Goal: Task Accomplishment & Management: Manage account settings

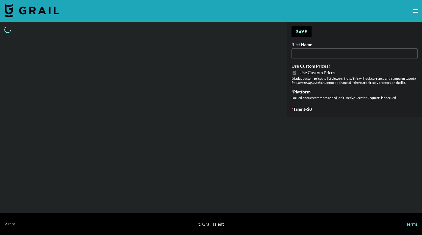
type input "ByHeart ([DATE])"
checkbox input "true"
select select "Brand"
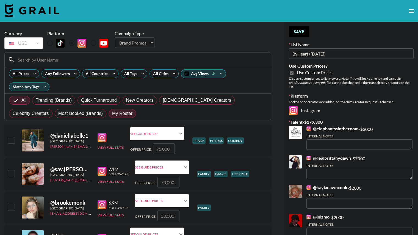
click at [112, 114] on span "My Roster" at bounding box center [122, 113] width 20 height 7
click at [112, 114] on input "My Roster" at bounding box center [112, 114] width 0 height 0
radio input "true"
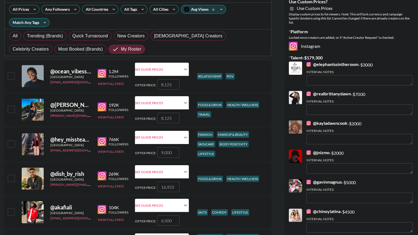
scroll to position [84, 0]
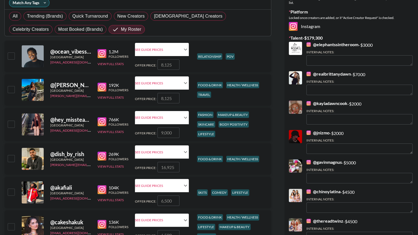
click at [10, 124] on input "checkbox" at bounding box center [11, 124] width 7 height 7
checkbox input "true"
type input "9000"
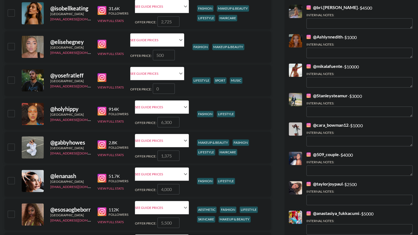
scroll to position [769, 0]
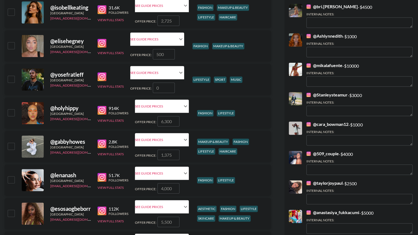
click at [10, 112] on input "checkbox" at bounding box center [11, 112] width 7 height 7
checkbox input "true"
type input "6300"
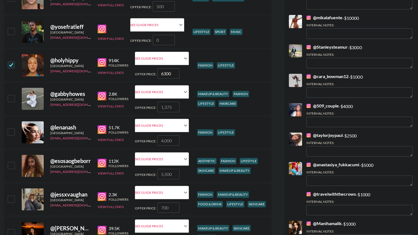
scroll to position [817, 0]
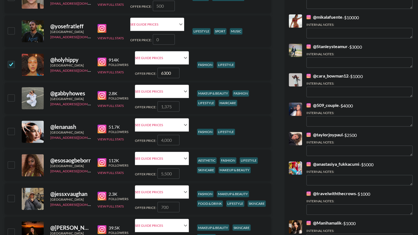
click at [18, 163] on div "@ esosaogbeborr [GEOGRAPHIC_DATA] [EMAIL_ADDRESS][DOMAIN_NAME] 112K Followers V…" at bounding box center [137, 165] width 267 height 31
click at [11, 164] on input "checkbox" at bounding box center [11, 164] width 7 height 7
checkbox input "true"
type input "5500"
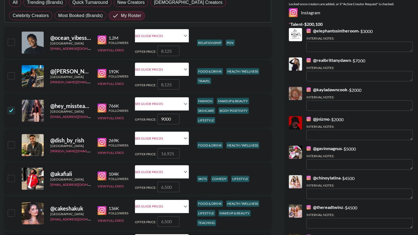
scroll to position [0, 0]
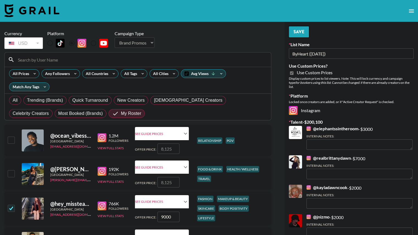
click at [303, 34] on button "Save" at bounding box center [299, 31] width 20 height 11
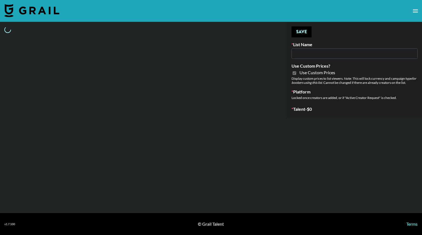
type input "Superpower ([DATE])"
checkbox input "true"
select select "Brand"
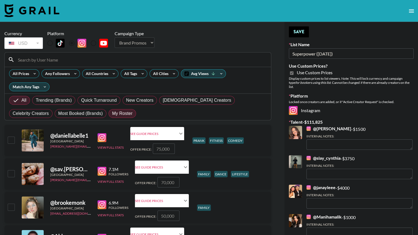
click at [112, 112] on span "My Roster" at bounding box center [122, 113] width 20 height 7
click at [112, 114] on input "My Roster" at bounding box center [112, 114] width 0 height 0
radio input "true"
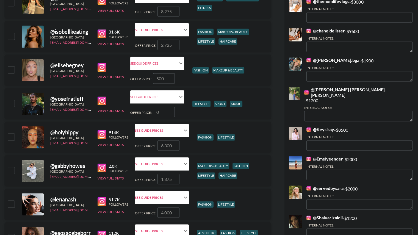
scroll to position [747, 0]
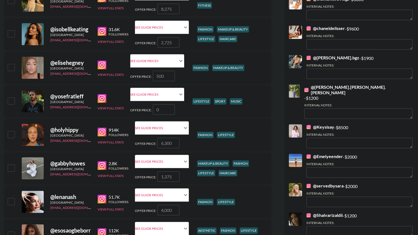
click at [11, 134] on input "checkbox" at bounding box center [11, 134] width 7 height 7
checkbox input "true"
type input "6300"
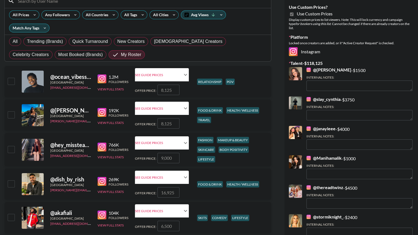
scroll to position [0, 0]
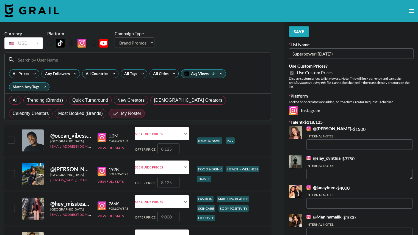
click at [297, 32] on button "Save" at bounding box center [299, 31] width 20 height 11
